Goal: Task Accomplishment & Management: Complete application form

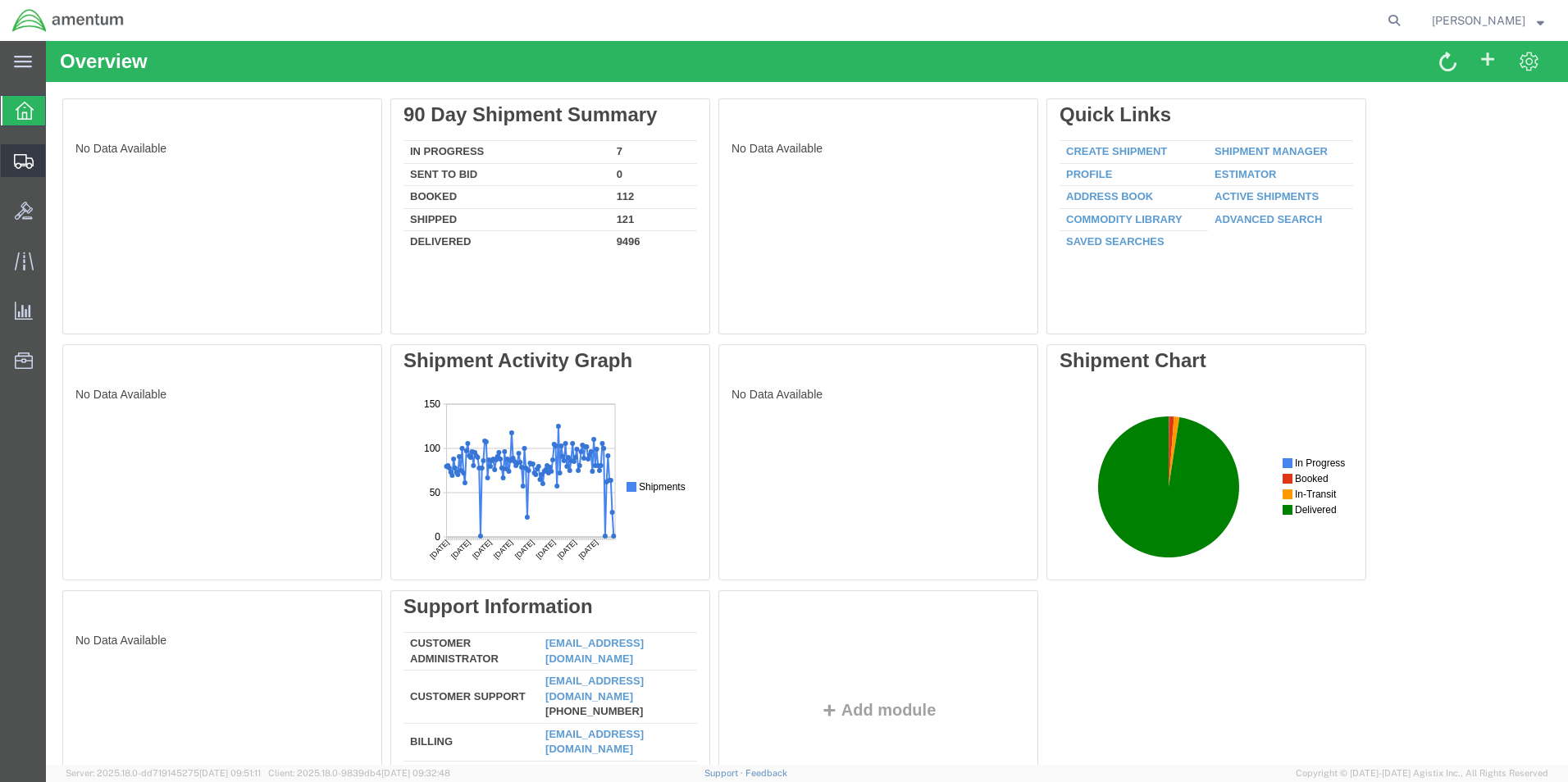
click at [0, 0] on span "Create from Template" at bounding box center [0, 0] width 0 height 0
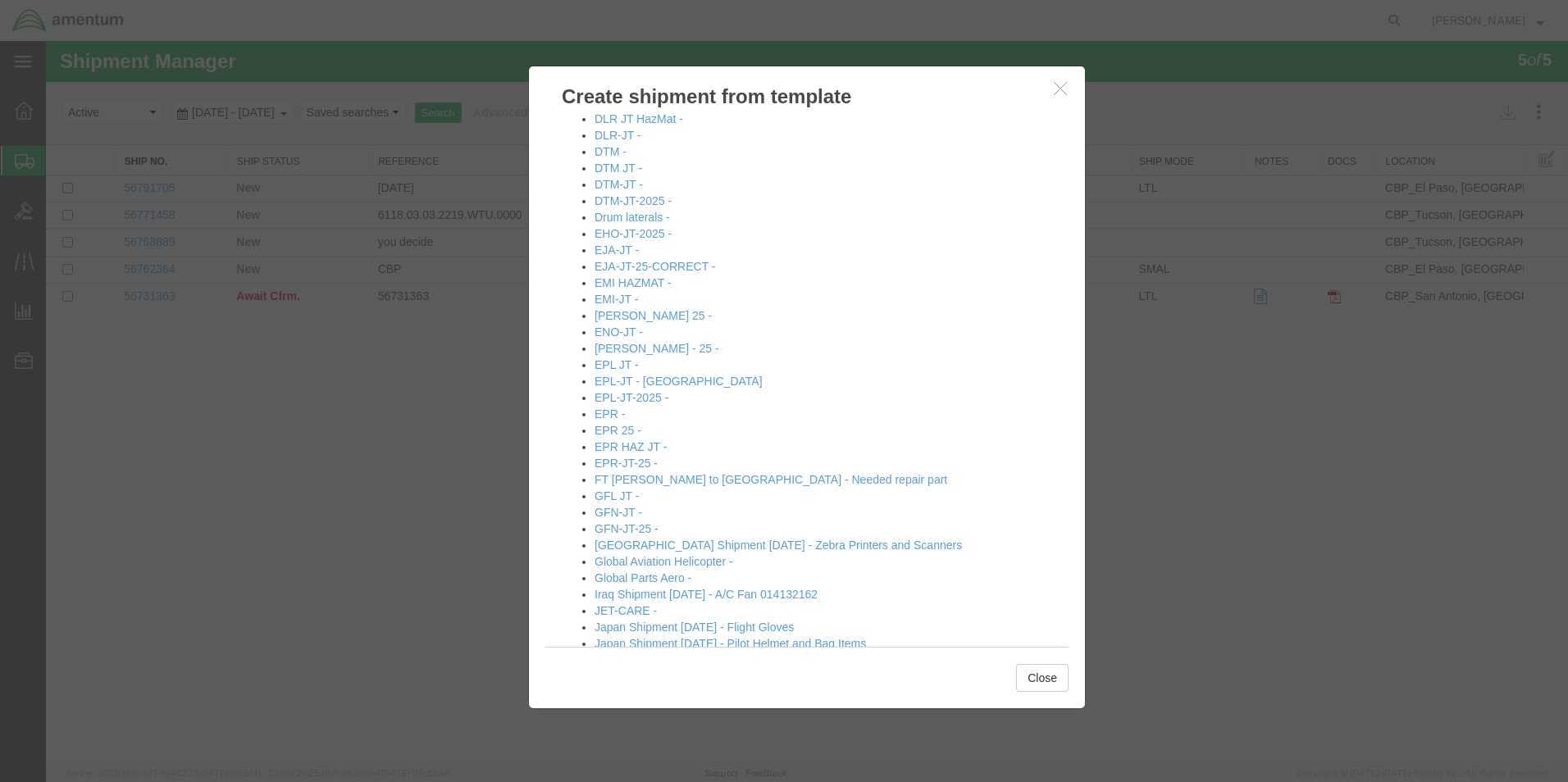
scroll to position [902, 0]
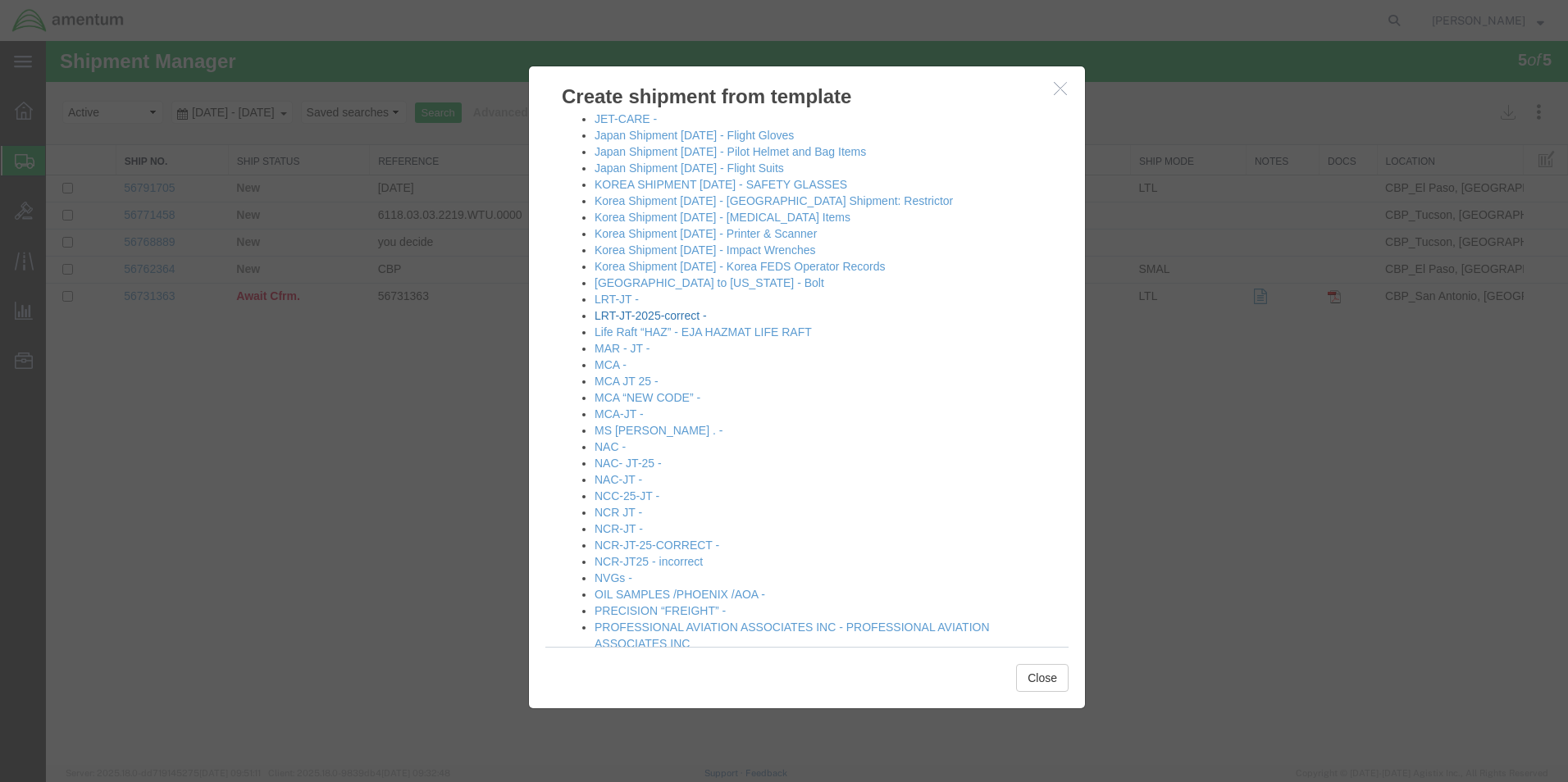
click at [635, 318] on link "LRT-JT-2025-correct -" at bounding box center [651, 315] width 112 height 13
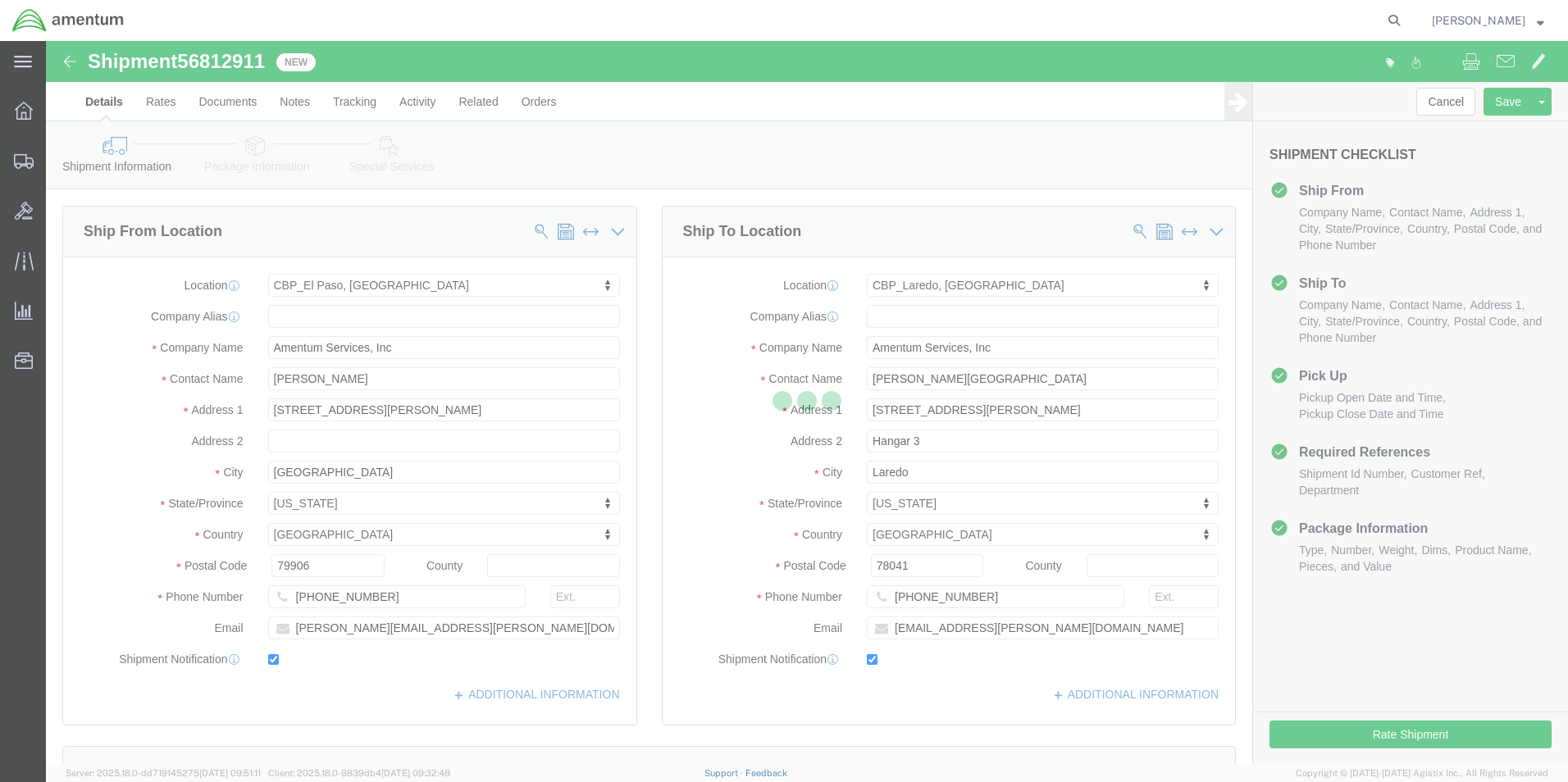
select select "49831"
select select "49940"
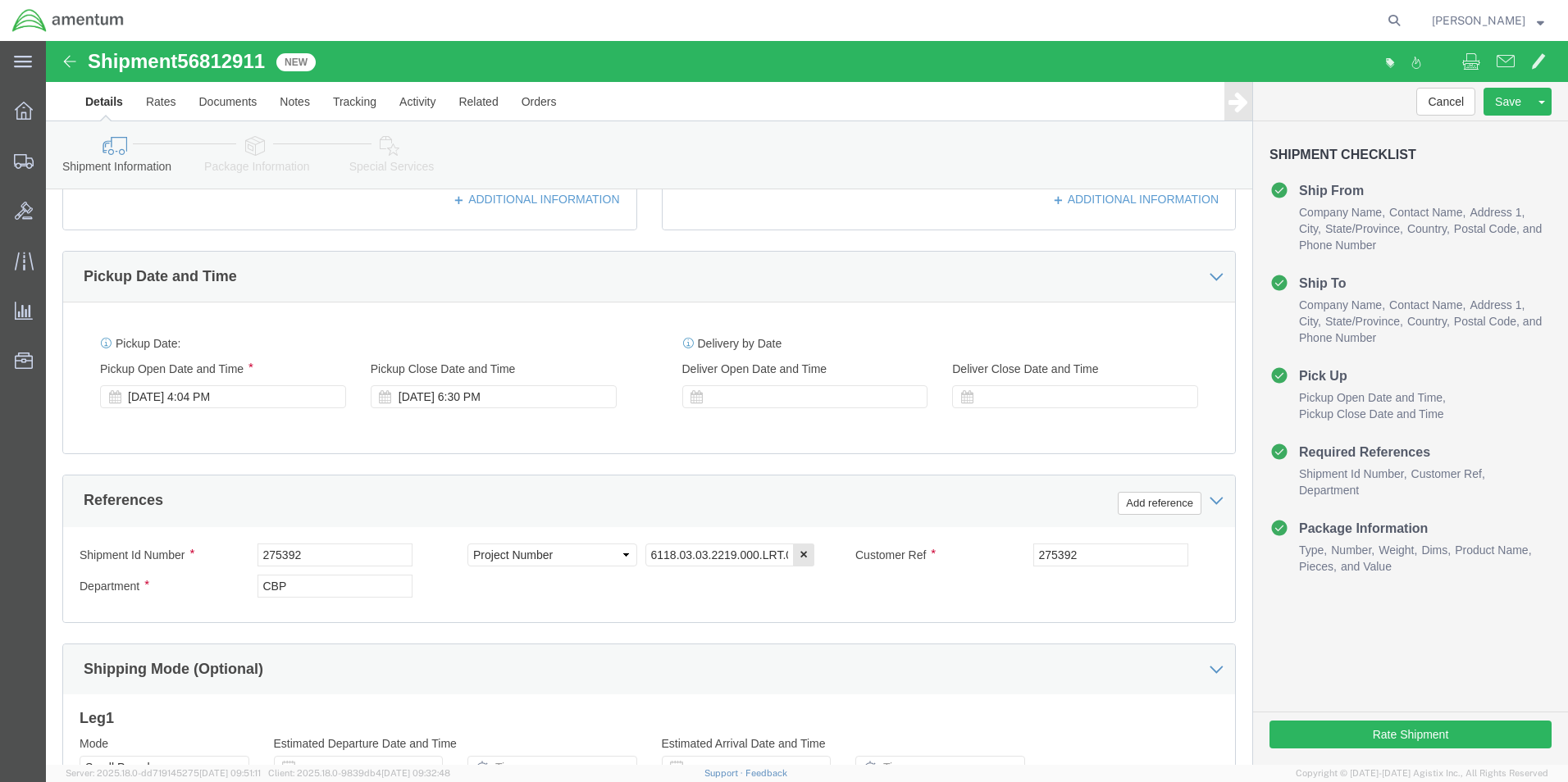
scroll to position [574, 0]
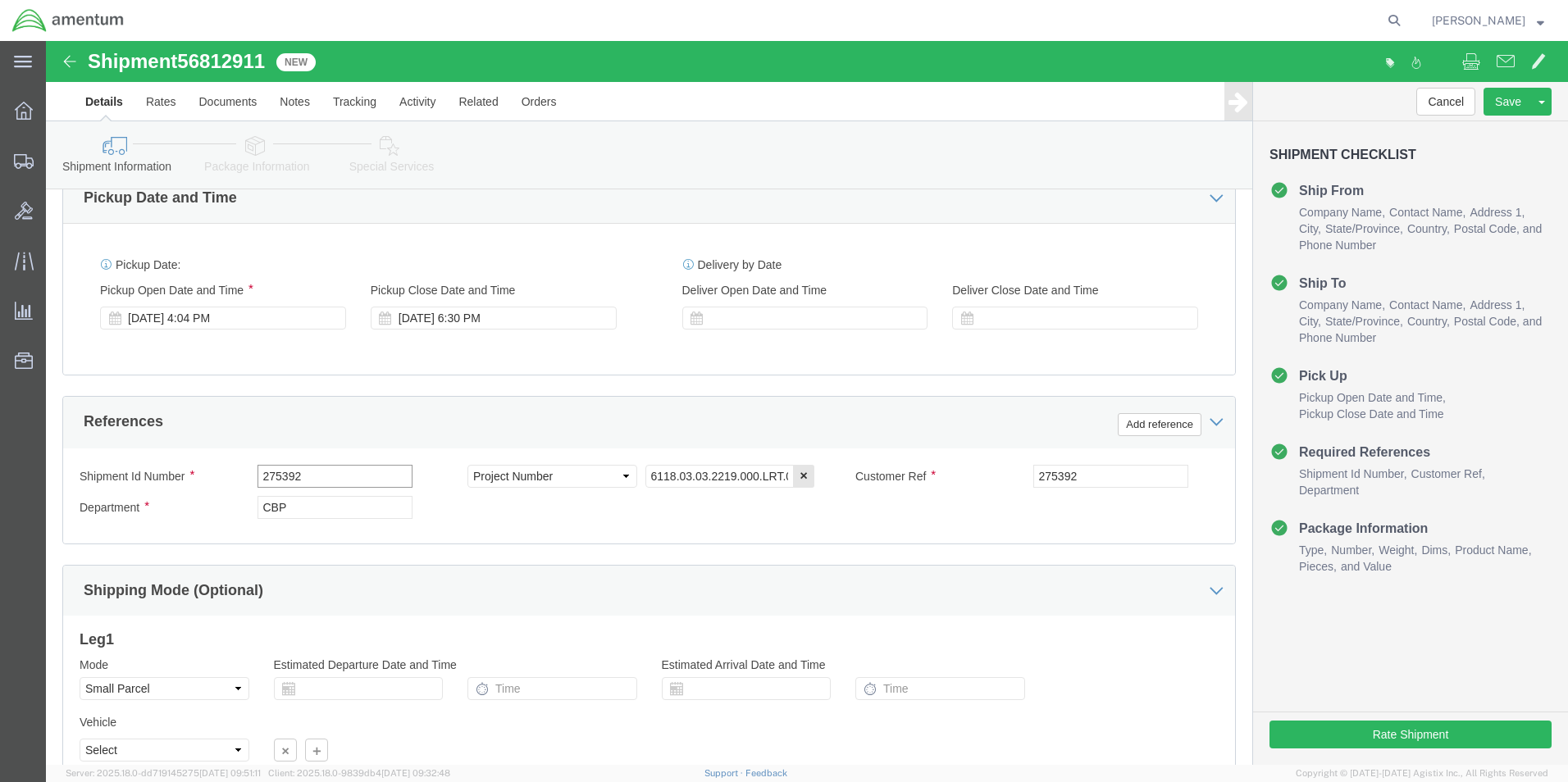
drag, startPoint x: 250, startPoint y: 443, endPoint x: 125, endPoint y: 448, distance: 125.1
click div "Shipment Id Number 275392"
type input "330565"
drag, startPoint x: 1048, startPoint y: 432, endPoint x: 870, endPoint y: 435, distance: 178.0
click div "Customer Ref 275392"
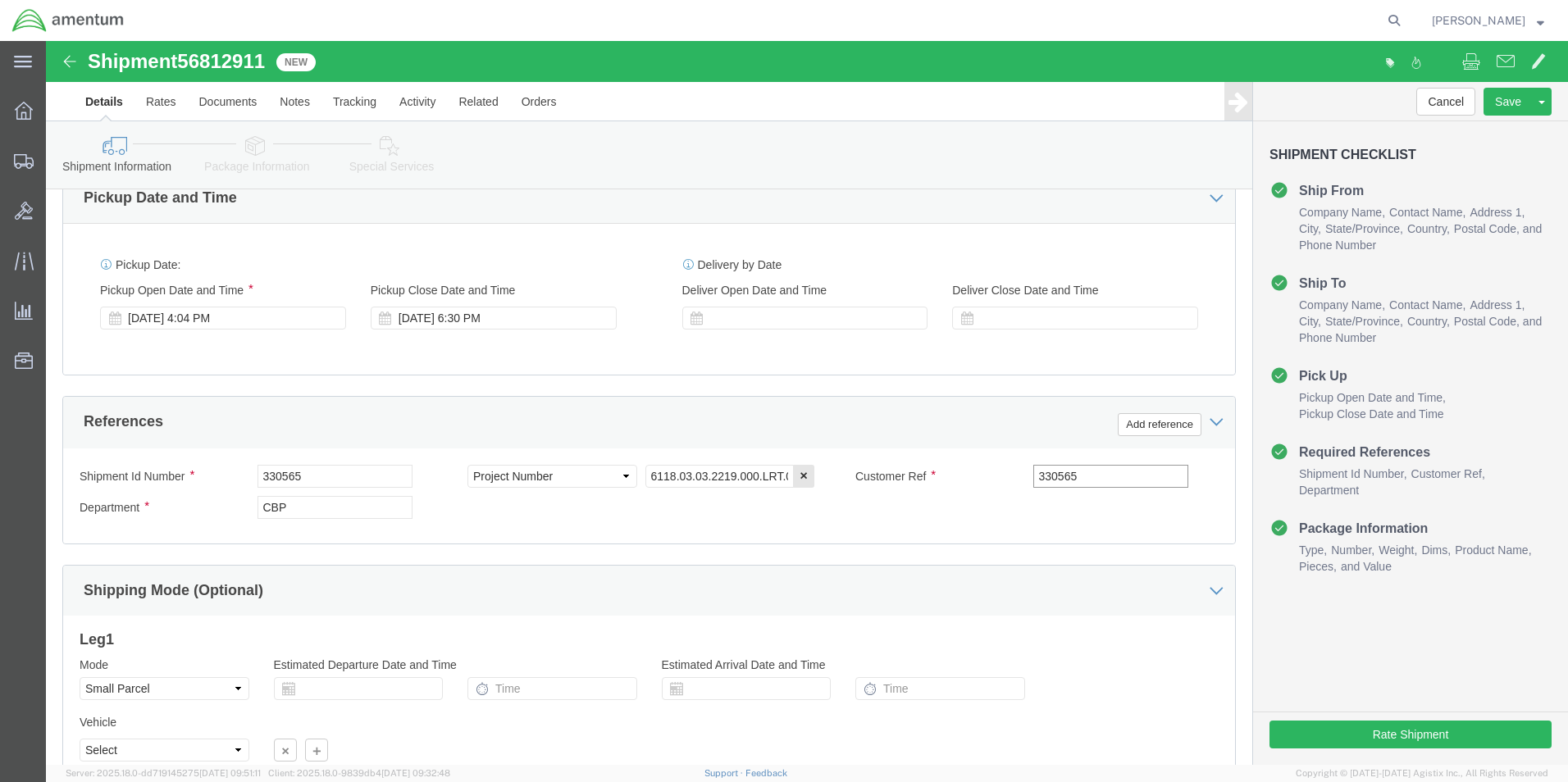
scroll to position [715, 0]
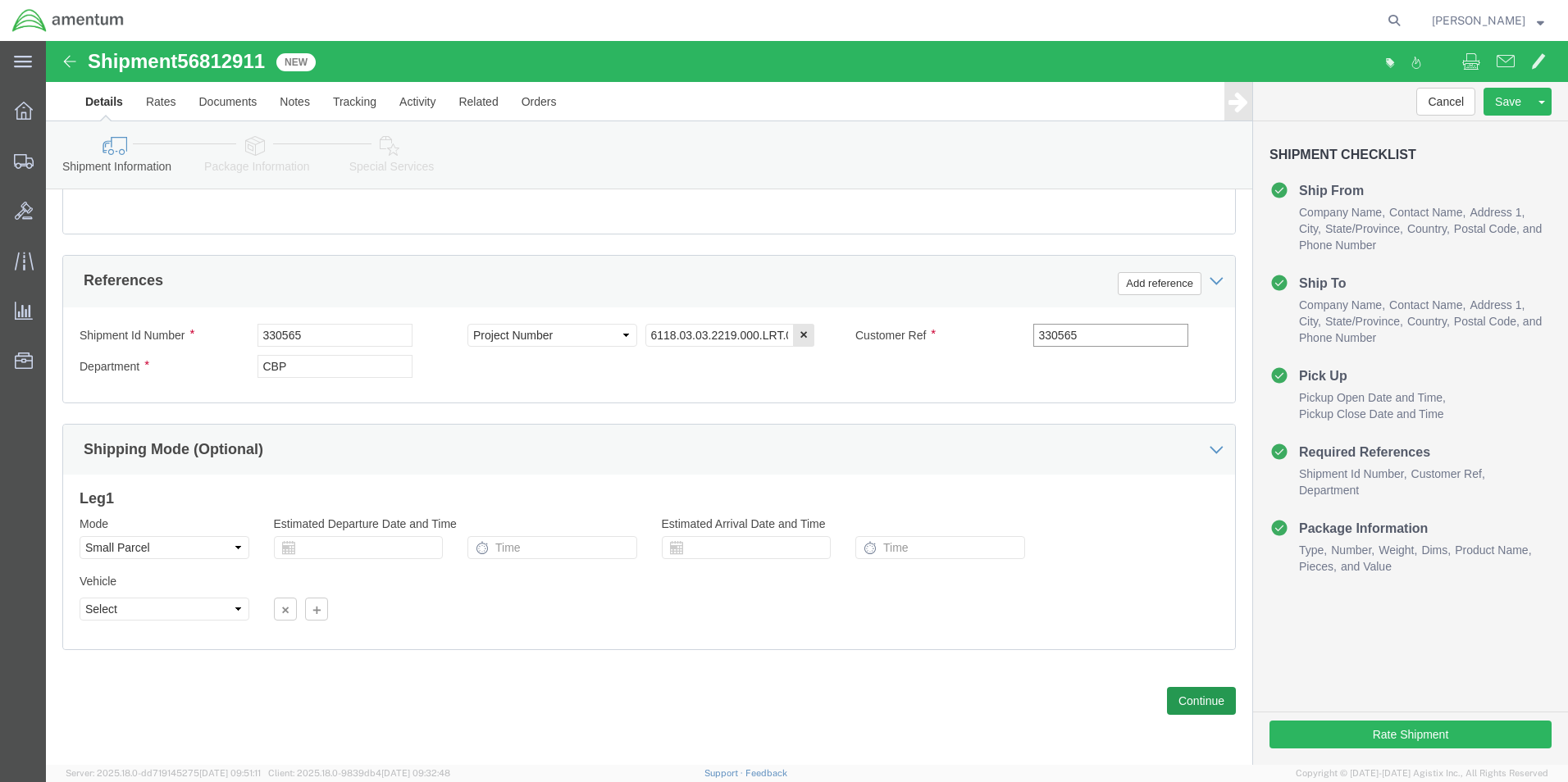
type input "330565"
click button "Continue"
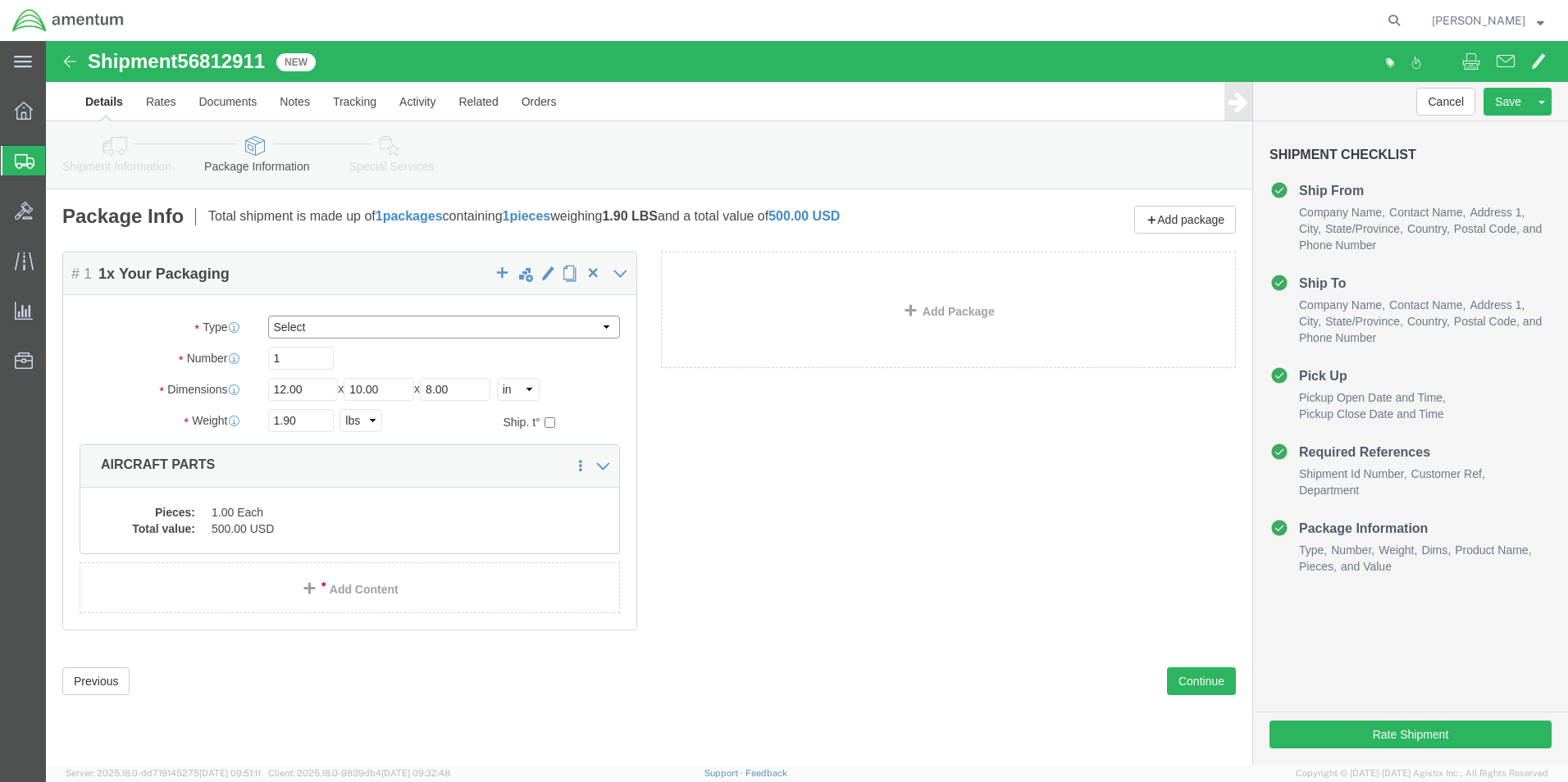
click select "Select Bale(s) Basket(s) Bolt(s) Bottle(s) Buckets Bulk Bundle(s) Can(s) Cardbo…"
select select "SBX"
click select "Select Bale(s) Basket(s) Bolt(s) Bottle(s) Buckets Bulk Bundle(s) Can(s) Cardbo…"
type input "12.25"
type input "11.00"
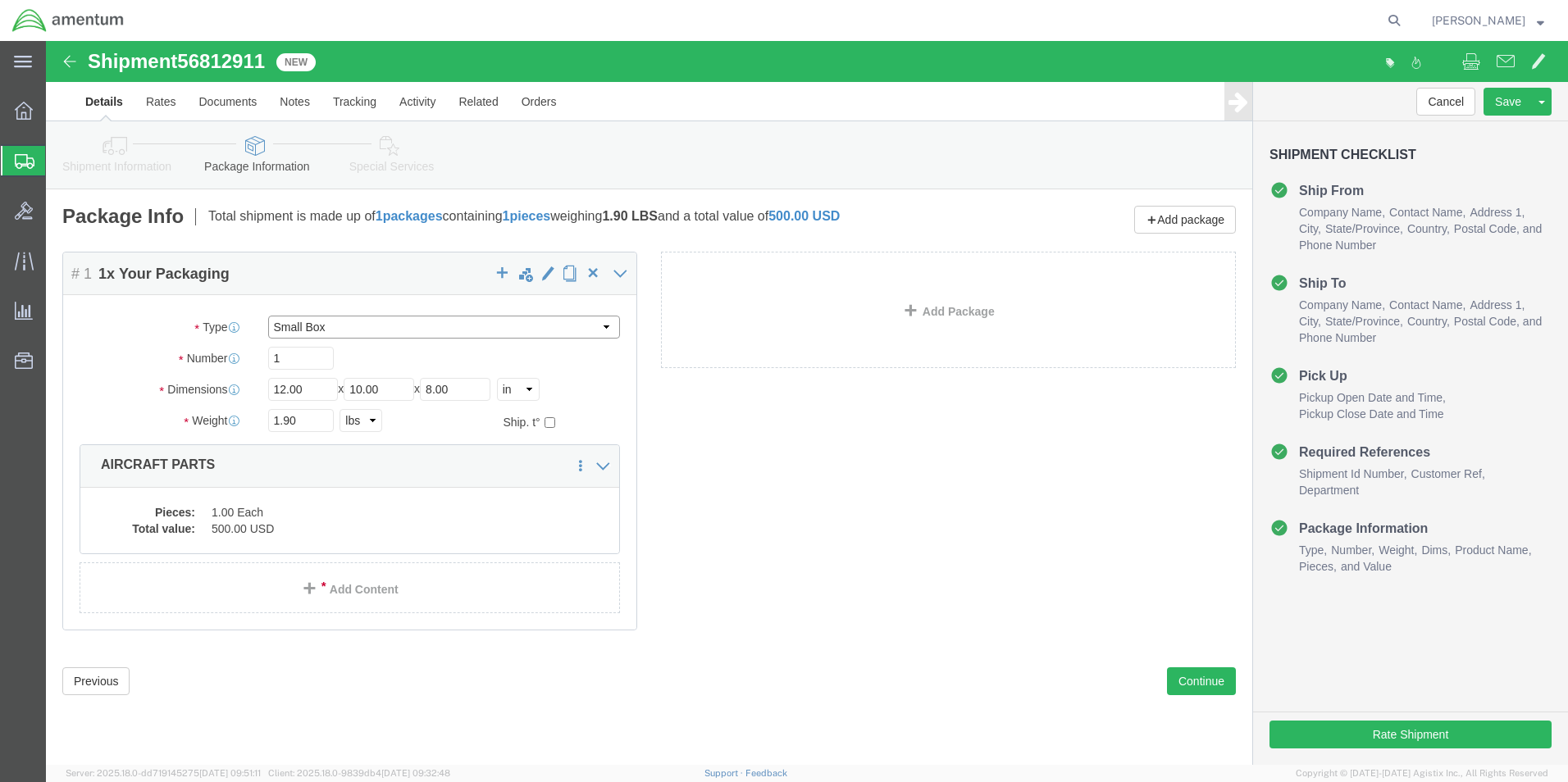
type input "1.50"
drag, startPoint x: 257, startPoint y: 379, endPoint x: 212, endPoint y: 384, distance: 45.3
click div "1.90 Select kgs lbs"
type input "0.55"
click dd "1.00 Each"
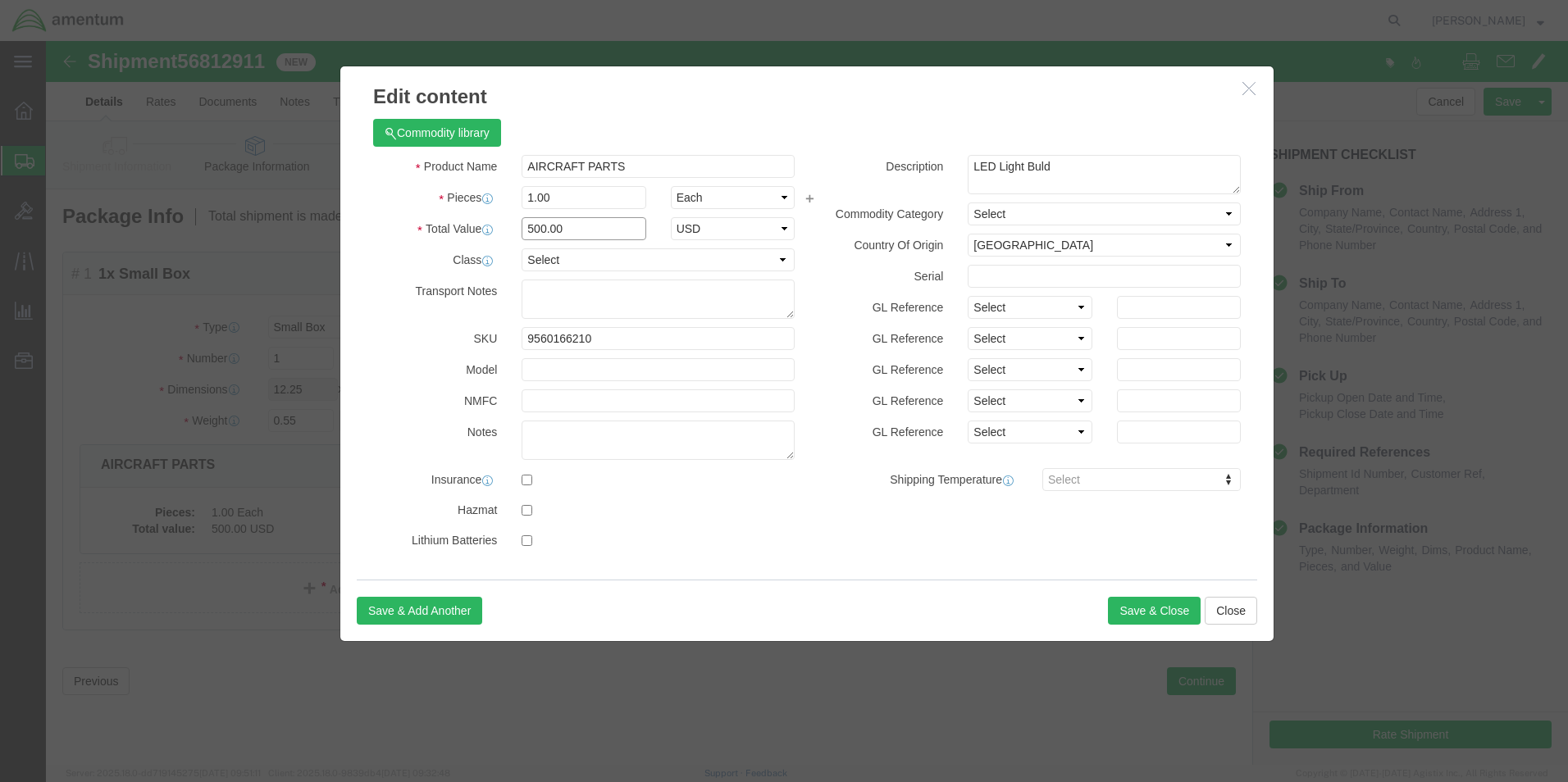
drag, startPoint x: 504, startPoint y: 195, endPoint x: 430, endPoint y: 191, distance: 74.1
click div "Total Value 500.00 Select ADP AED AFN ALL AMD AOA ARS ATS AUD AWG AZN BAM BBD B…"
type input "175.00"
drag, startPoint x: 1019, startPoint y: 125, endPoint x: 858, endPoint y: 128, distance: 161.0
click div "Description LED Light Buld"
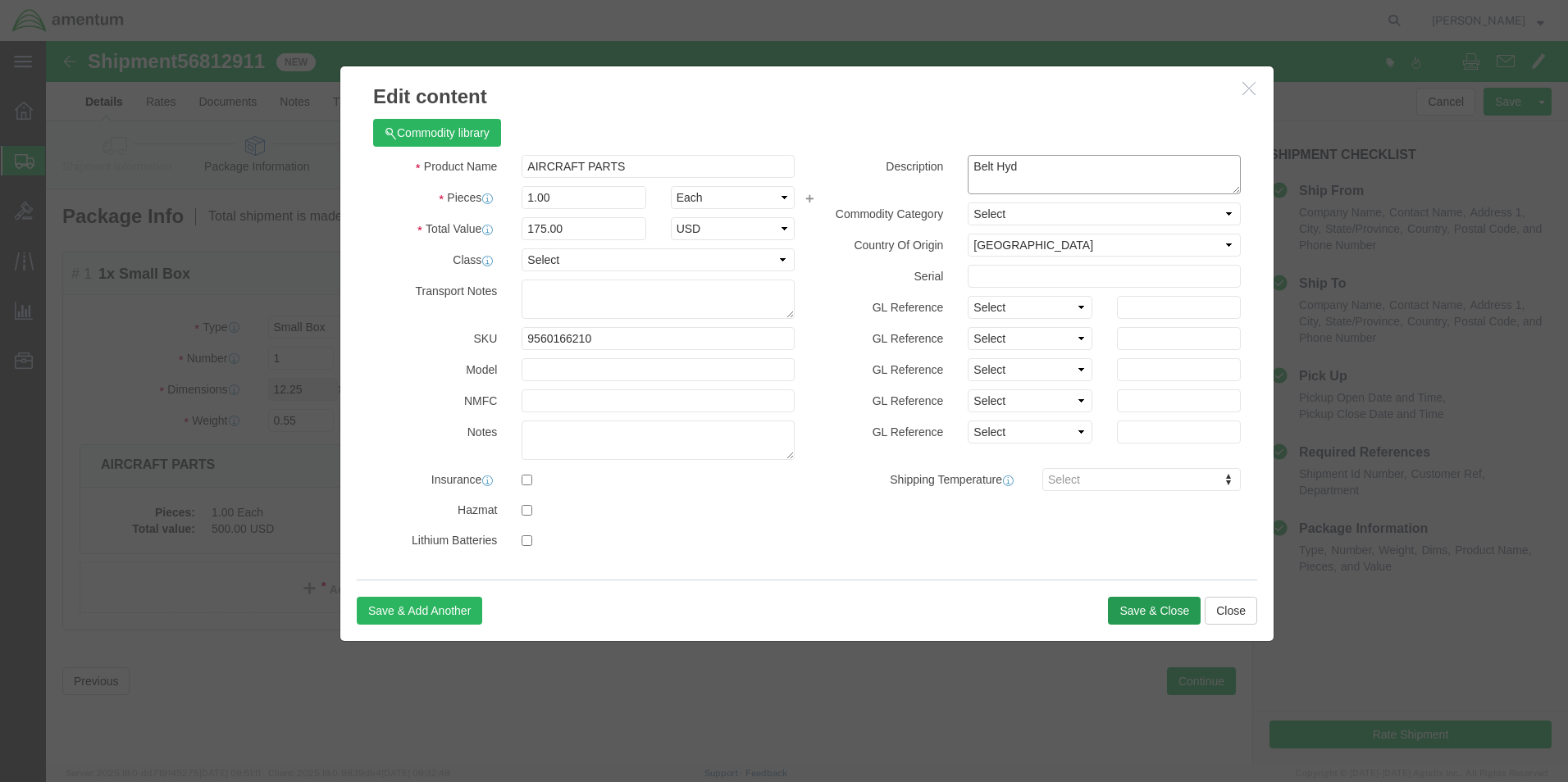
type textarea "Belt Hyd"
click button "Save & Close"
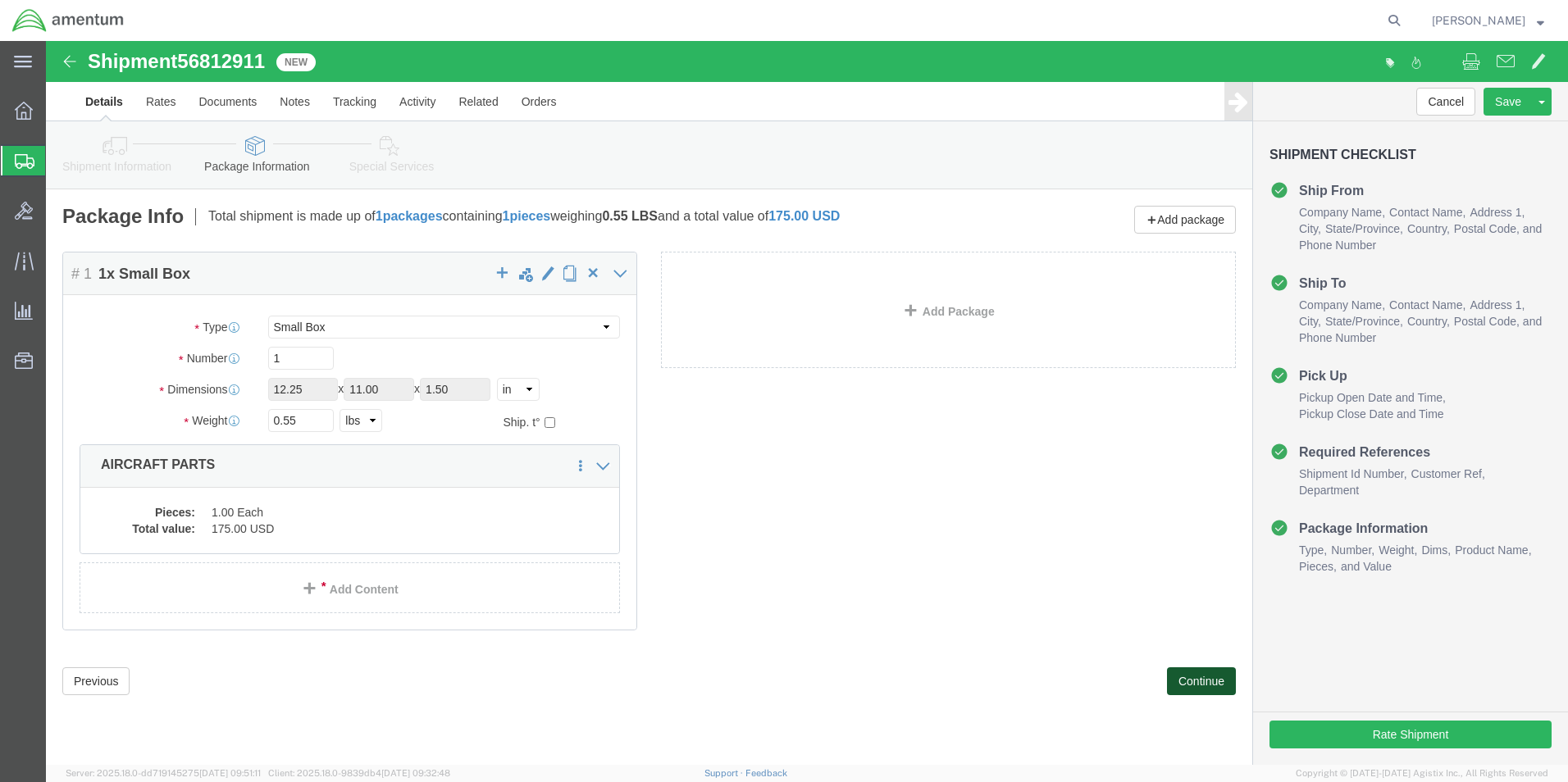
click button "Continue"
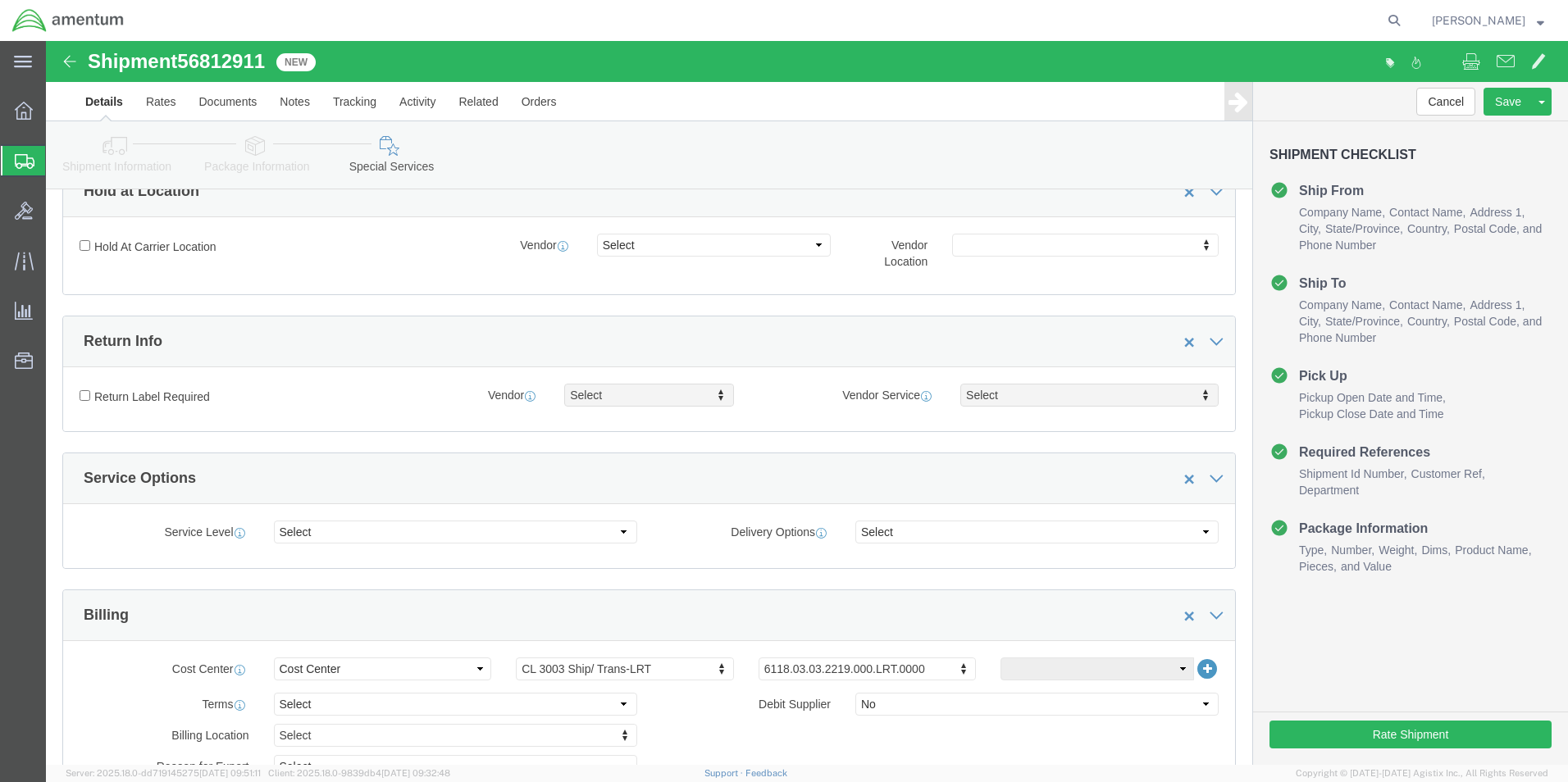
scroll to position [656, 0]
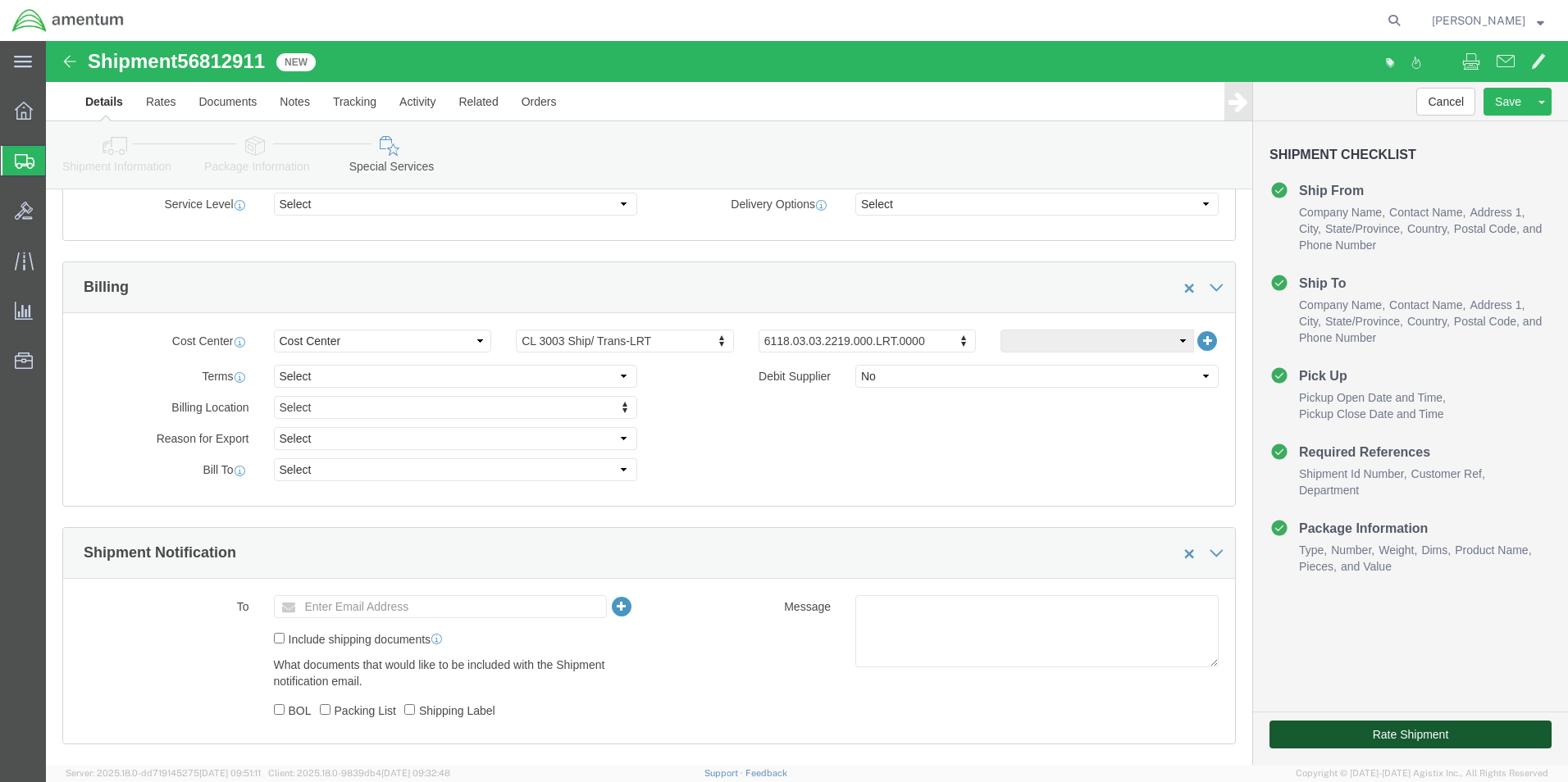
click button "Rate Shipment"
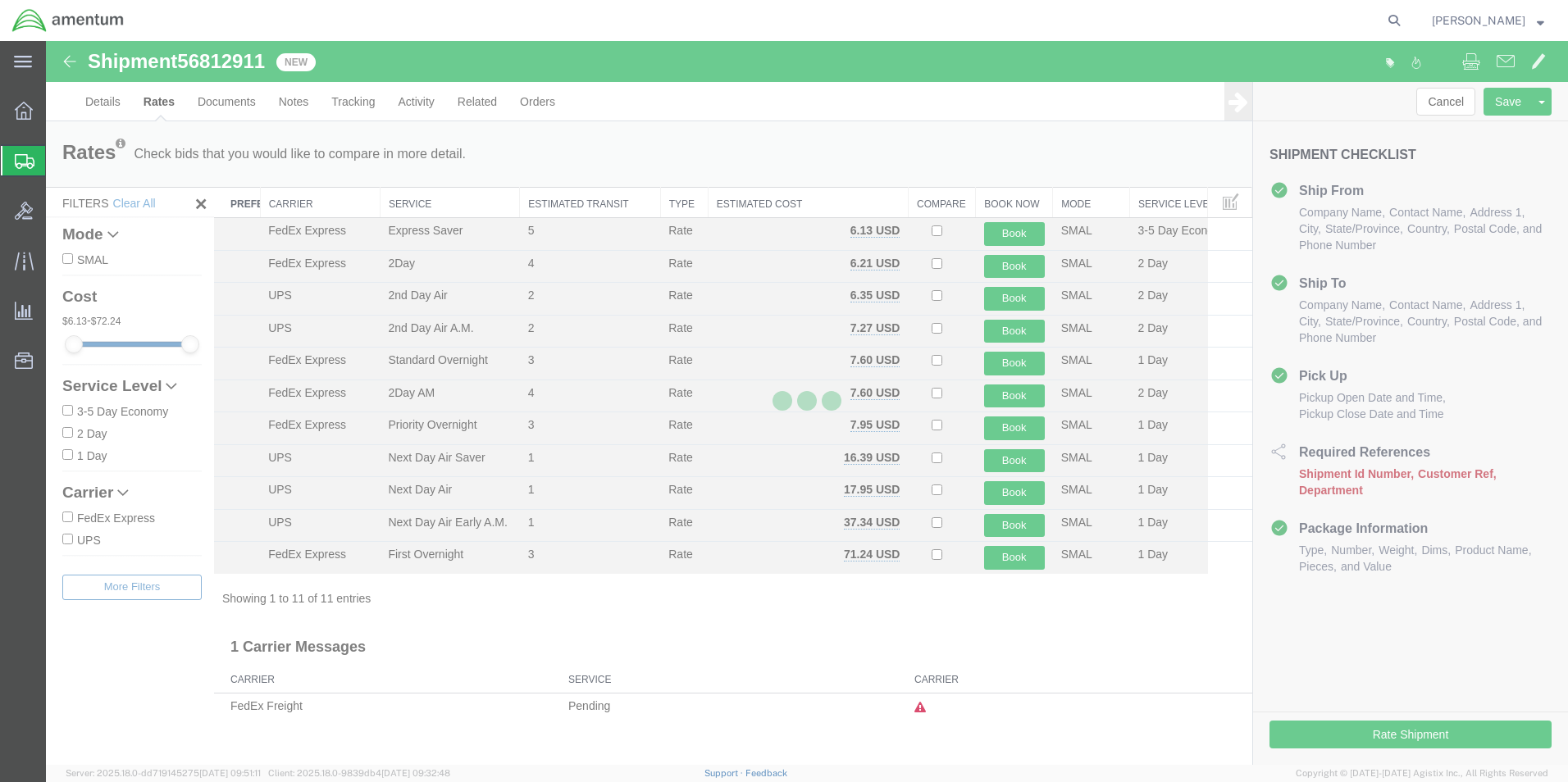
scroll to position [0, 0]
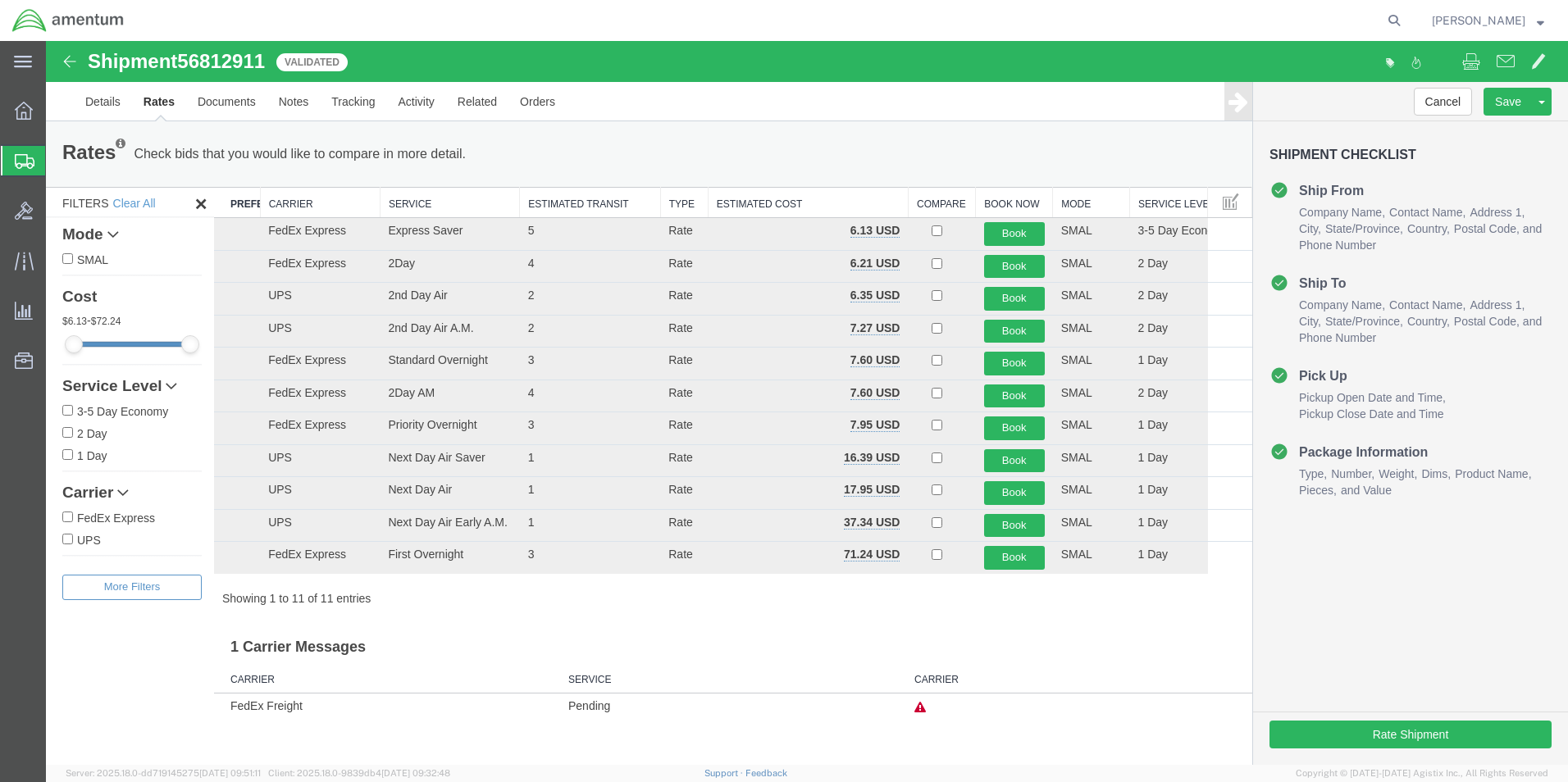
click at [274, 207] on th "Carrier" at bounding box center [319, 203] width 119 height 30
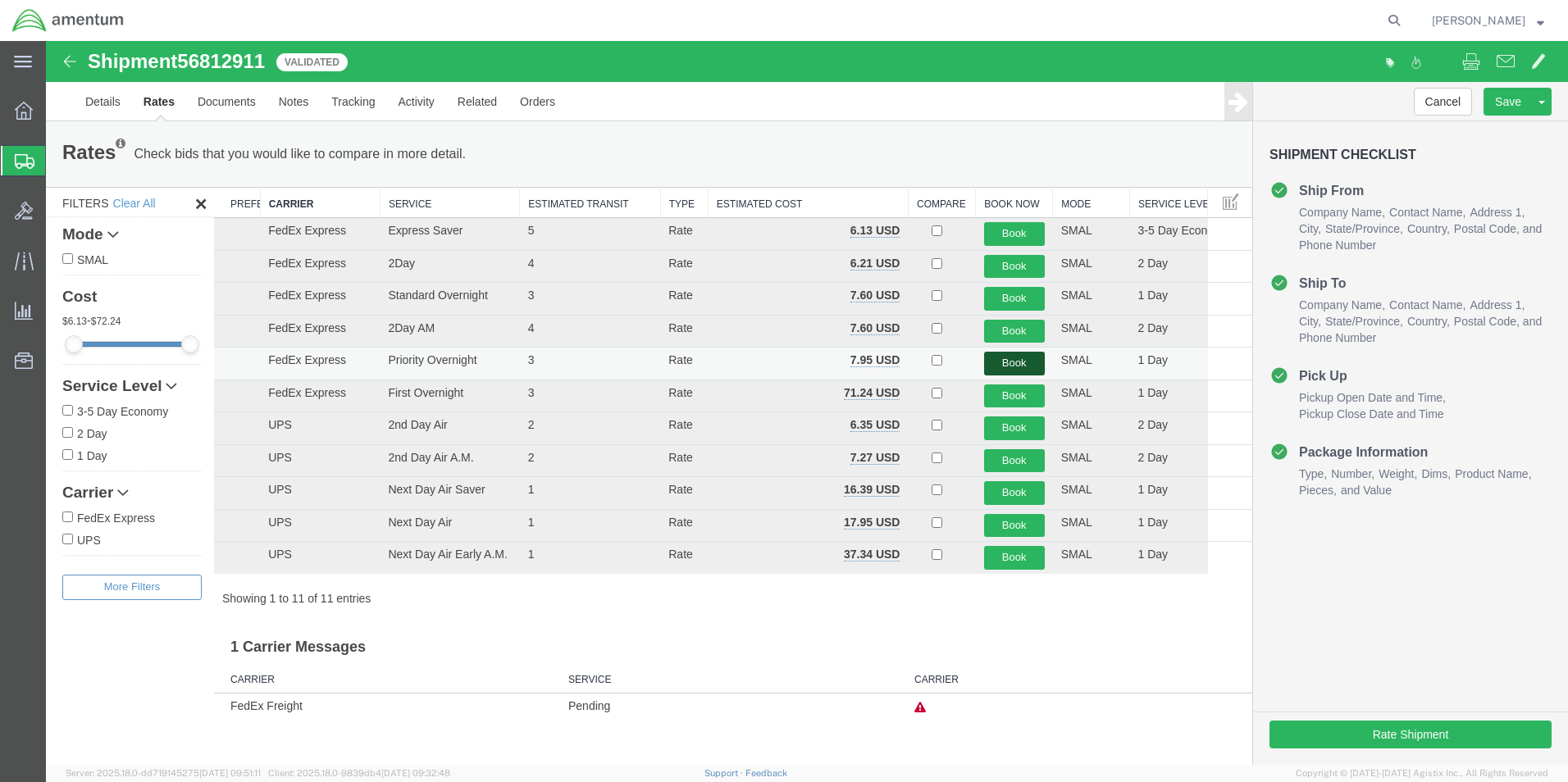
click at [997, 362] on button "Book" at bounding box center [1014, 364] width 61 height 24
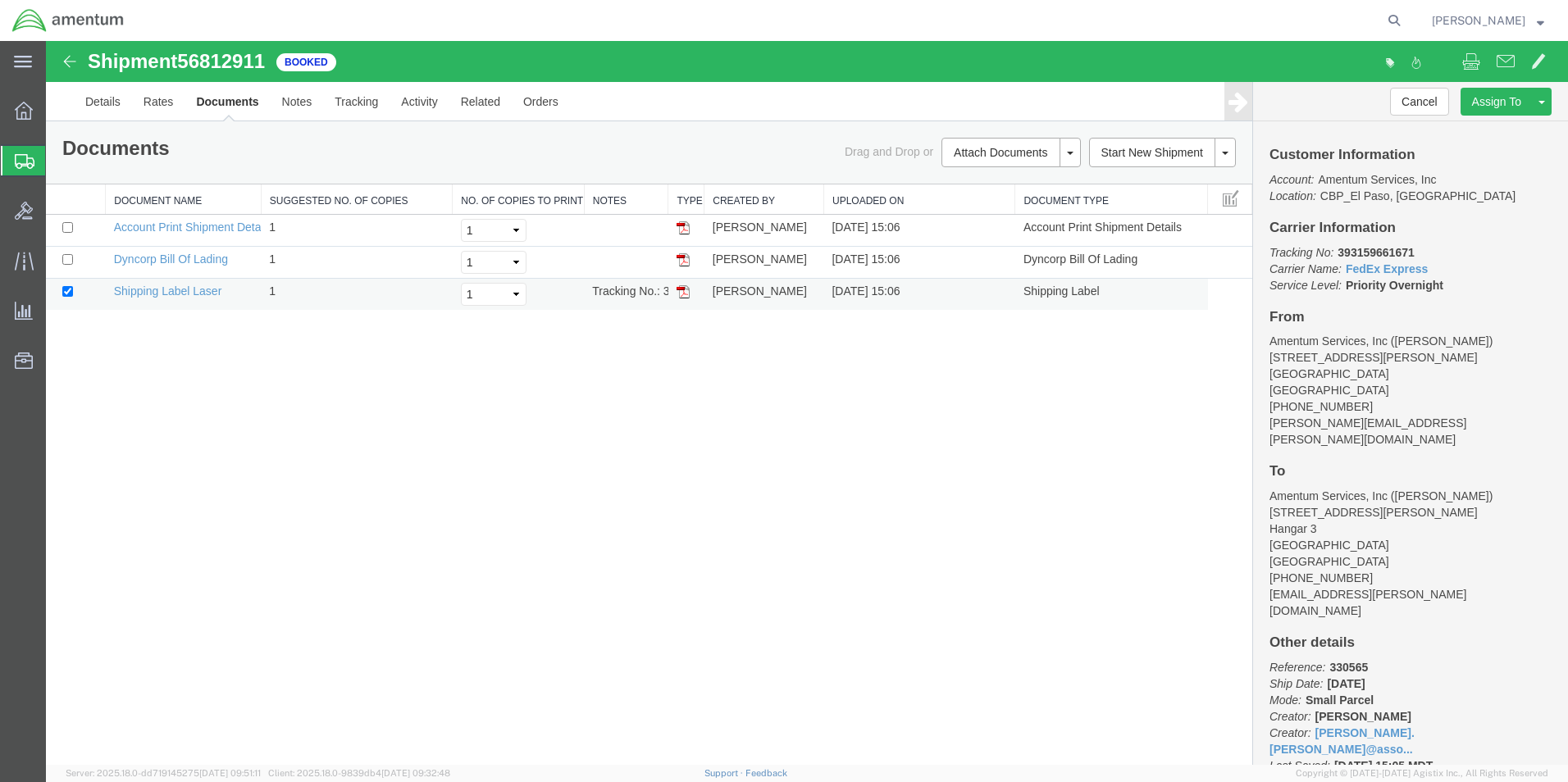
click at [684, 298] on img at bounding box center [682, 291] width 13 height 13
